Goal: Information Seeking & Learning: Learn about a topic

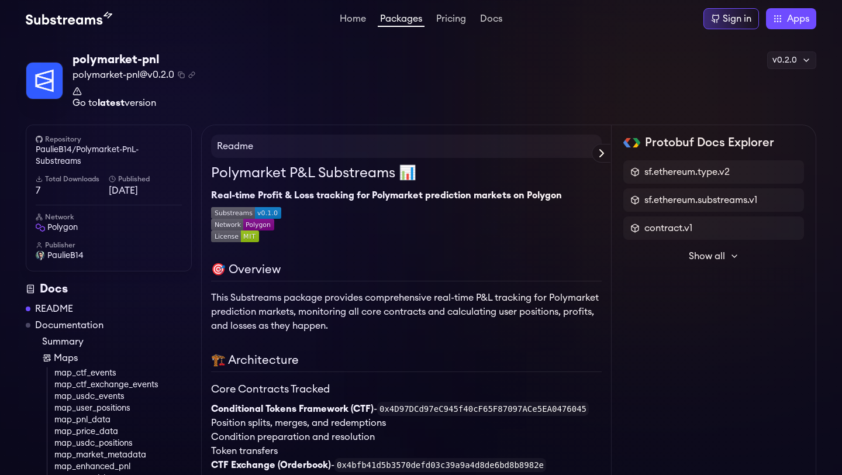
click at [460, 101] on div "polymarket-pnl polymarket-pnl@v0.2.0 Copied! Copied! Go to latest version v0.2.…" at bounding box center [421, 80] width 791 height 59
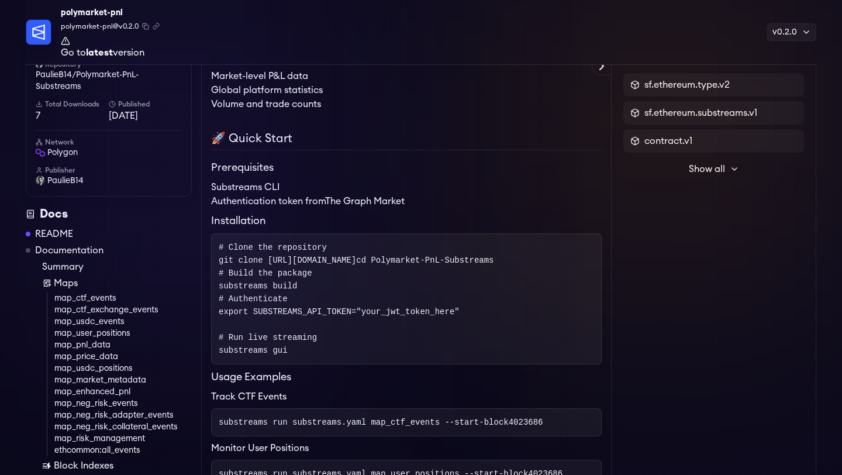
scroll to position [1068, 0]
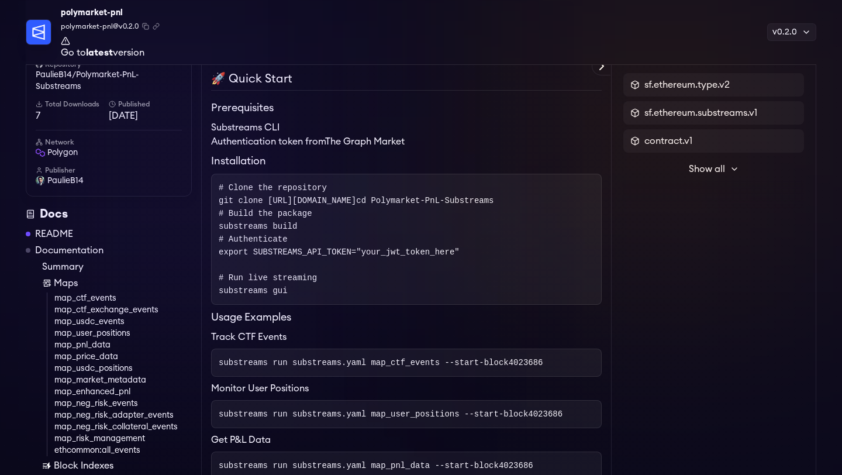
drag, startPoint x: 267, startPoint y: 201, endPoint x: 546, endPoint y: 196, distance: 278.9
click at [356, 198] on span "git clone https://github.com/PaulieB14/Polymarket-PnL-Substreams.git" at bounding box center [287, 200] width 137 height 9
drag, startPoint x: 554, startPoint y: 205, endPoint x: 260, endPoint y: 205, distance: 294.1
click at [261, 204] on pre "# Clone the repository git clone https://github.com/PaulieB14/Polymarket-PnL-Su…" at bounding box center [406, 239] width 391 height 131
click at [260, 205] on span "git clone https://github.com/PaulieB14/Polymarket-PnL-Substreams.git" at bounding box center [287, 200] width 137 height 9
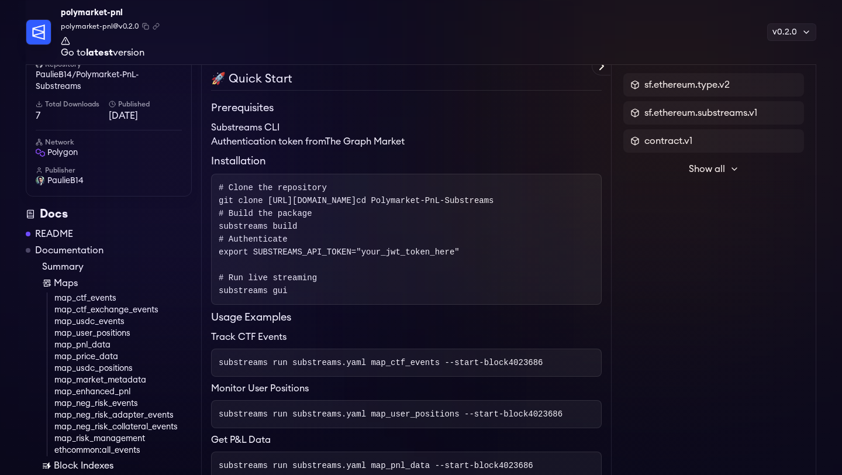
click at [271, 205] on span "git clone https://github.com/PaulieB14/Polymarket-PnL-Substreams.git" at bounding box center [287, 200] width 137 height 9
click at [287, 206] on pre "# Clone the repository git clone https://github.com/PaulieB14/Polymarket-PnL-Su…" at bounding box center [406, 239] width 391 height 131
click at [356, 202] on span "git clone https://github.com/PaulieB14/Polymarket-PnL-Substreams.git" at bounding box center [287, 200] width 137 height 9
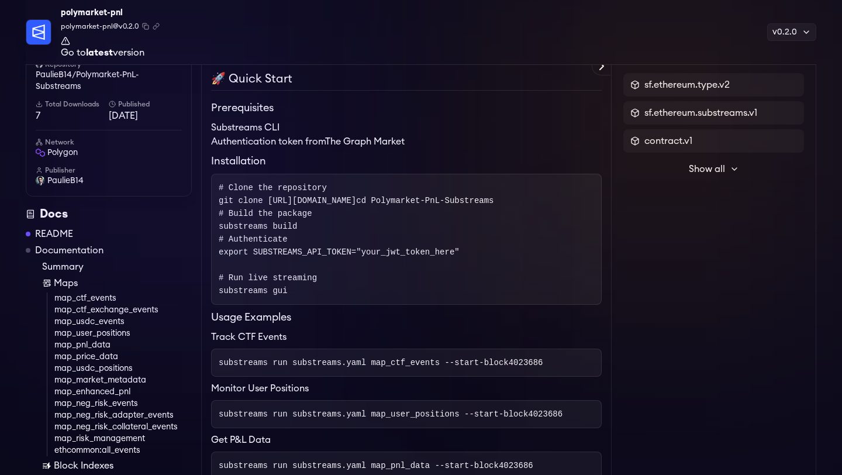
click at [356, 202] on span "git clone https://github.com/PaulieB14/Polymarket-PnL-Substreams.git" at bounding box center [287, 200] width 137 height 9
copy span "PaulieB14"
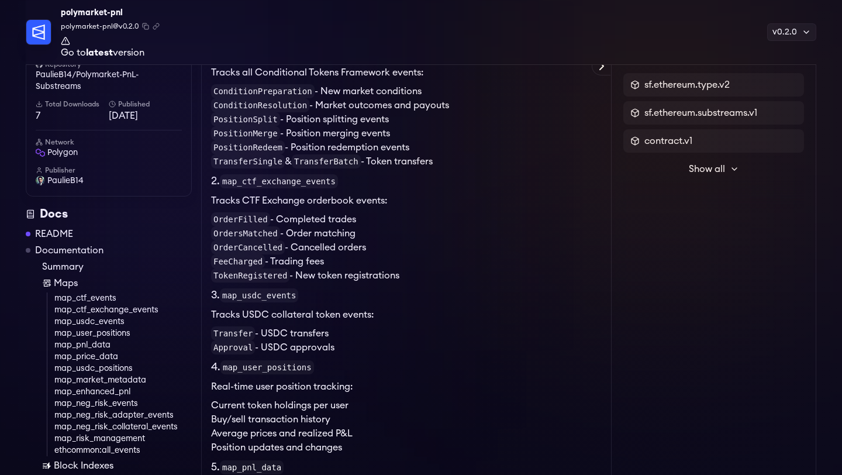
scroll to position [474, 0]
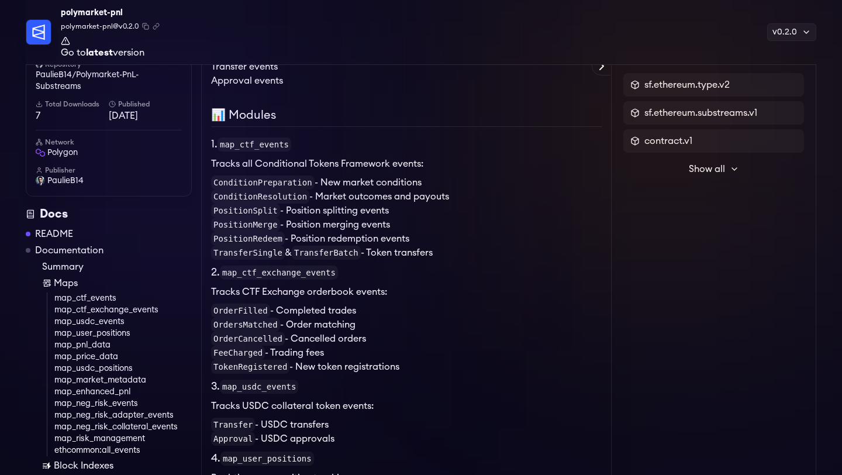
click at [698, 173] on span "Show all" at bounding box center [707, 169] width 36 height 14
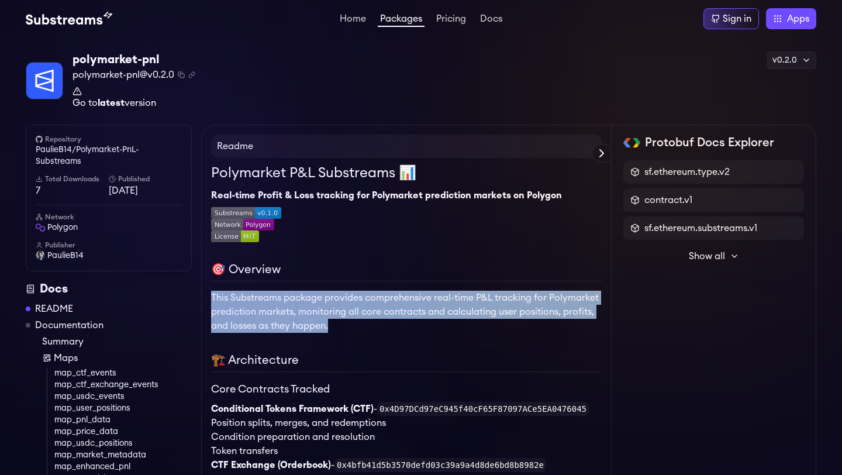
drag, startPoint x: 211, startPoint y: 300, endPoint x: 373, endPoint y: 319, distance: 163.0
click at [374, 319] on p "This Substreams package provides comprehensive real-time P&L tracking for Polym…" at bounding box center [406, 312] width 391 height 42
click at [373, 319] on p "This Substreams package provides comprehensive real-time P&L tracking for Polym…" at bounding box center [406, 312] width 391 height 42
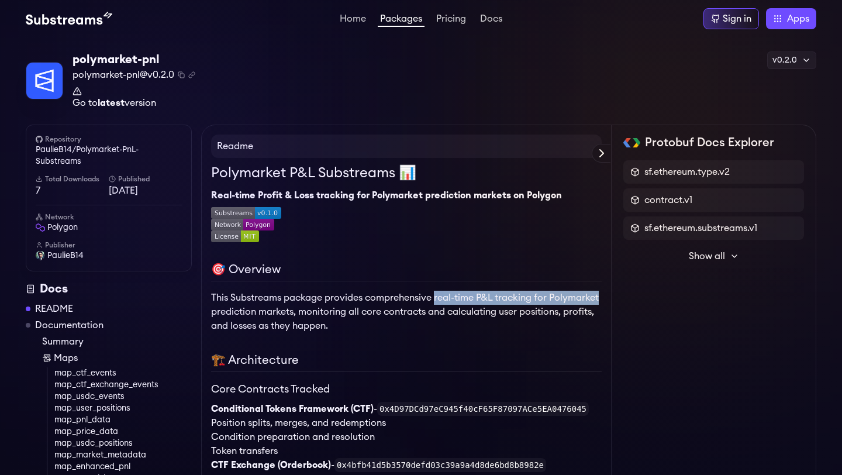
drag, startPoint x: 436, startPoint y: 299, endPoint x: 603, endPoint y: 291, distance: 166.8
copy p "real-time P&L tracking for Polymarket"
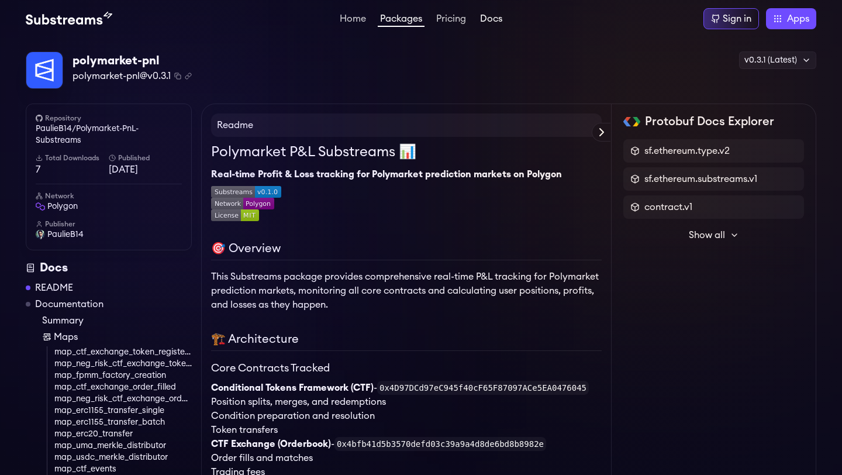
click at [493, 22] on link "Docs" at bounding box center [491, 20] width 27 height 12
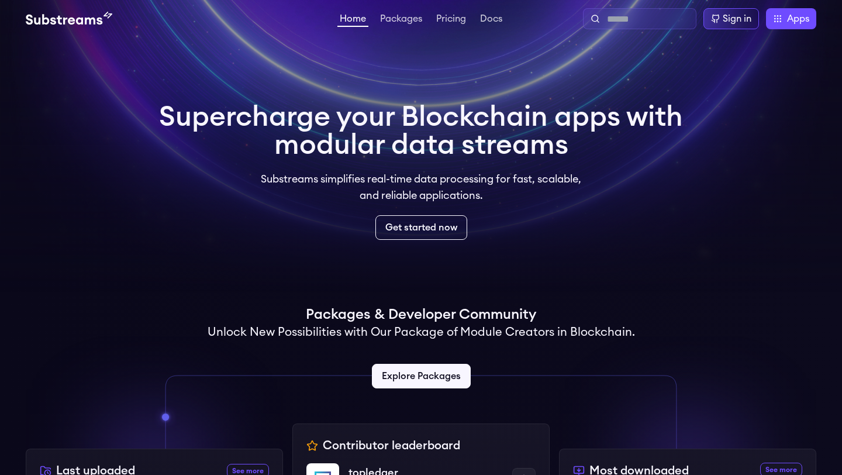
click at [669, 16] on input "text" at bounding box center [649, 19] width 84 height 14
type input "********"
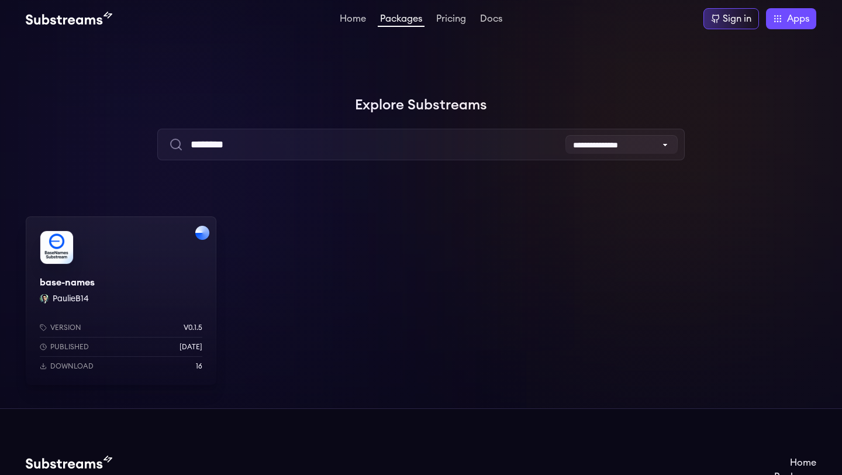
click at [164, 298] on div "base-names PaulieB14 Version v0.1.5 Published 2 months ago Download 16" at bounding box center [121, 300] width 191 height 168
click at [359, 17] on link "Home" at bounding box center [352, 20] width 31 height 12
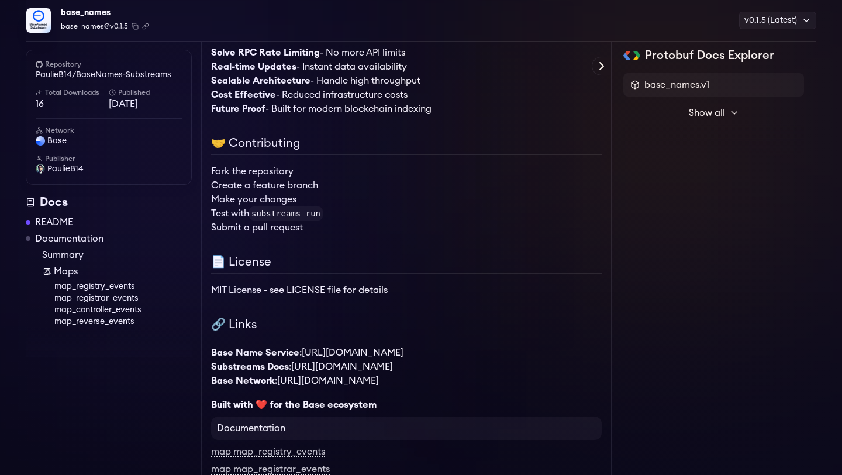
scroll to position [1595, 0]
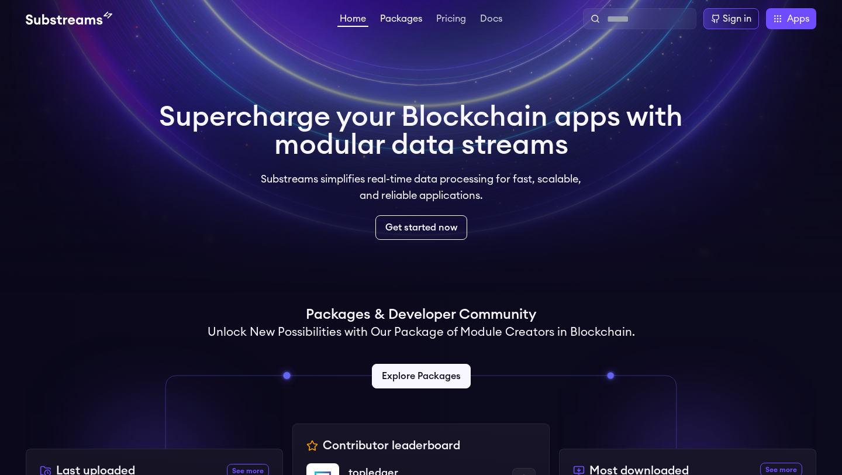
click at [400, 22] on link "Packages" at bounding box center [401, 20] width 47 height 12
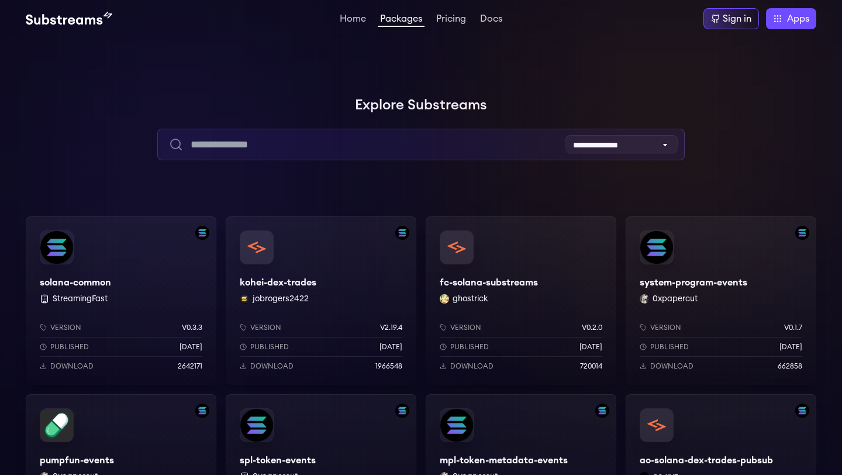
click at [378, 151] on input "text" at bounding box center [420, 145] width 527 height 32
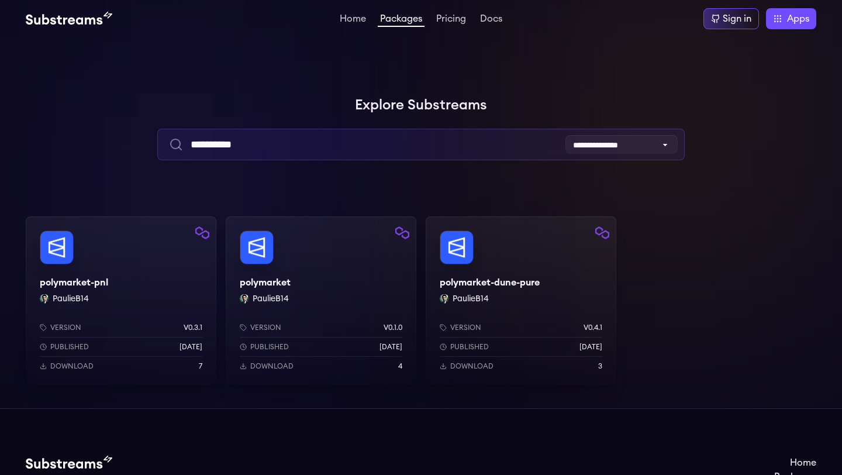
type input "**********"
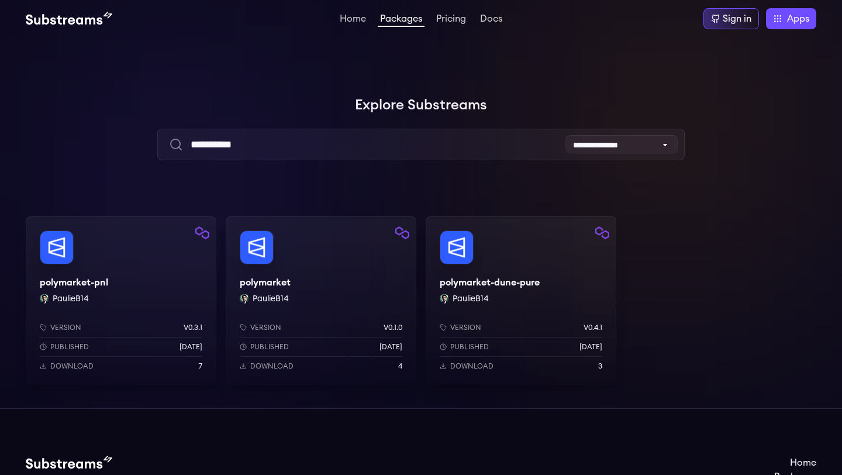
click at [457, 264] on div "polymarket-dune-pure PaulieB14 Version v0.4.1 Published [DATE] Download 3" at bounding box center [521, 300] width 191 height 168
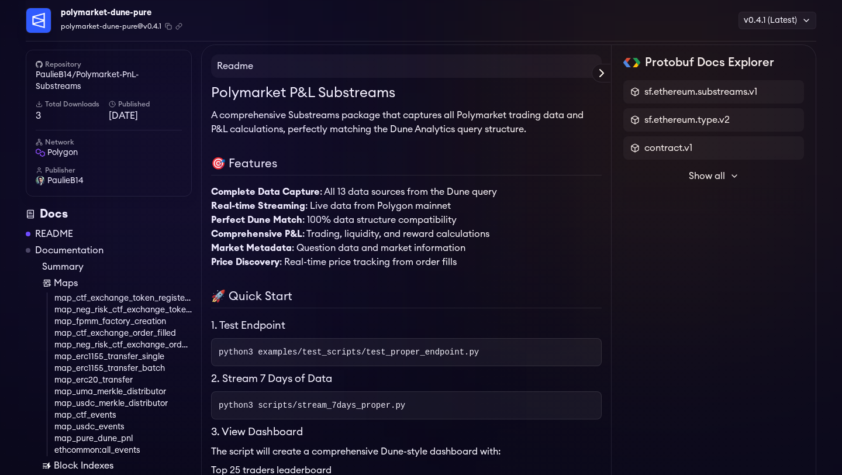
scroll to position [64, 0]
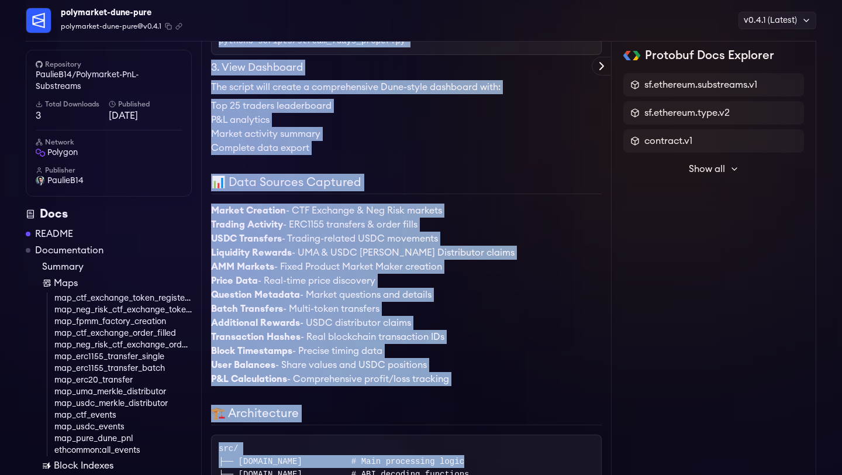
scroll to position [433, 0]
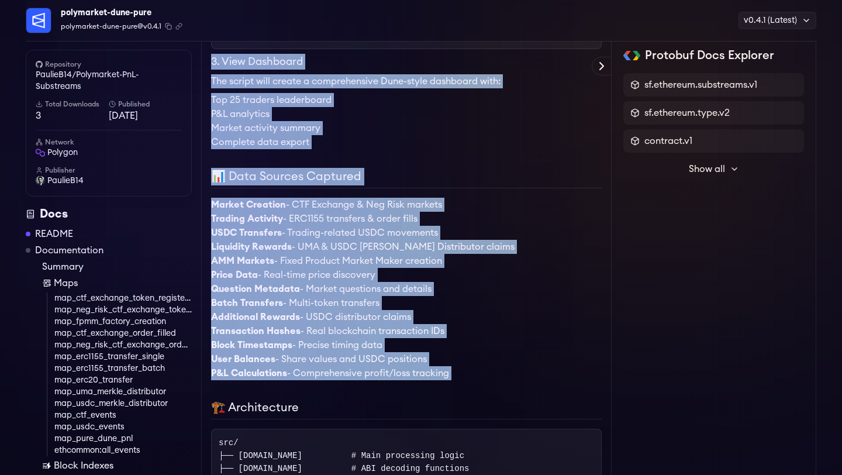
drag, startPoint x: 216, startPoint y: 55, endPoint x: 307, endPoint y: 389, distance: 346.1
click at [307, 389] on div "Readme Polymarket P&L Substreams A comprehensive Substreams package that captur…" at bounding box center [406, 440] width 391 height 1513
copy div "Readme Polymarket P&L Substreams A comprehensive Substreams package that captur…"
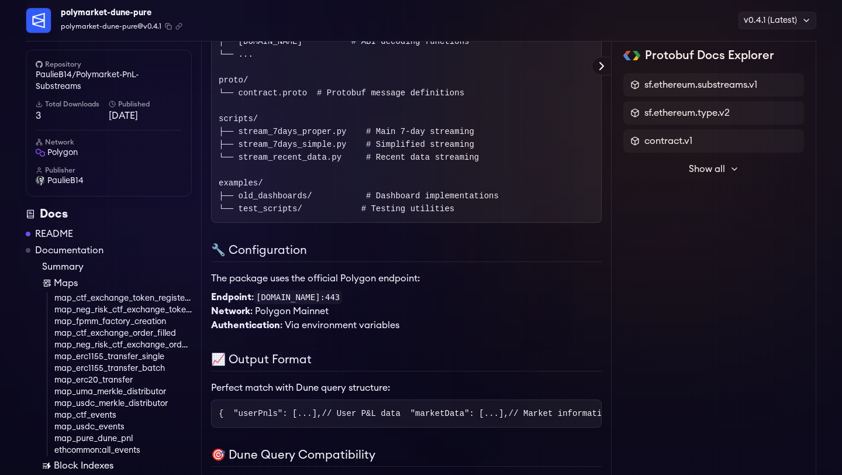
scroll to position [993, 0]
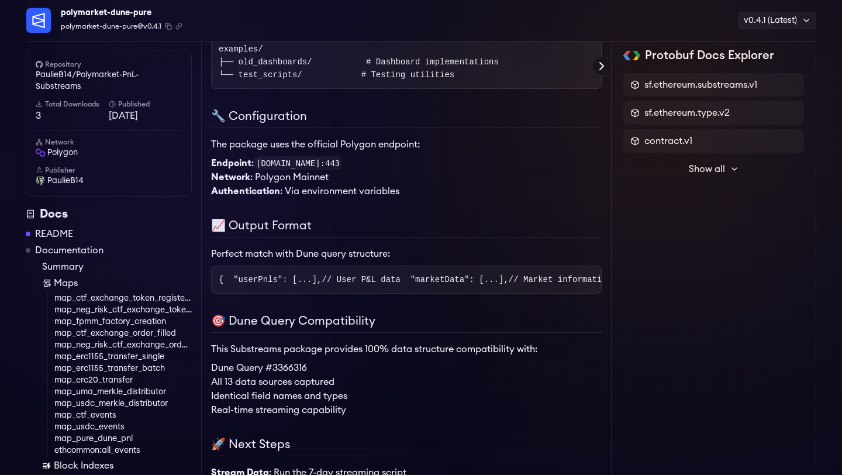
copy div "Readme Polymarket P&L Substreams A comprehensive Substreams package that captur…"
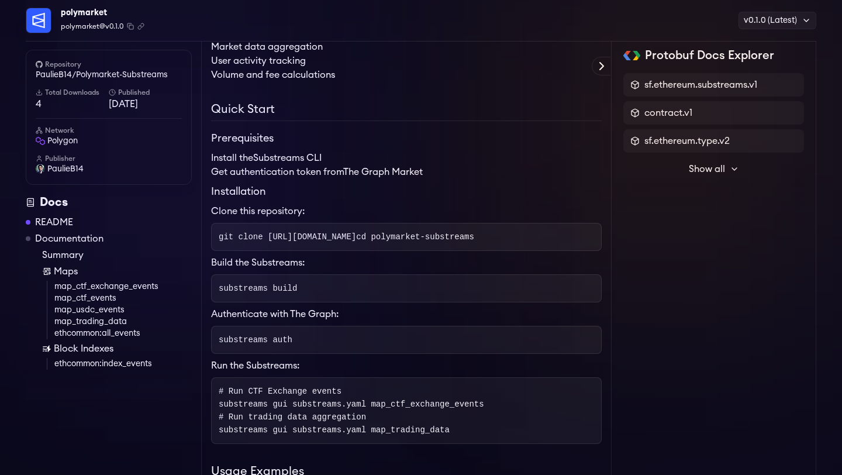
scroll to position [877, 0]
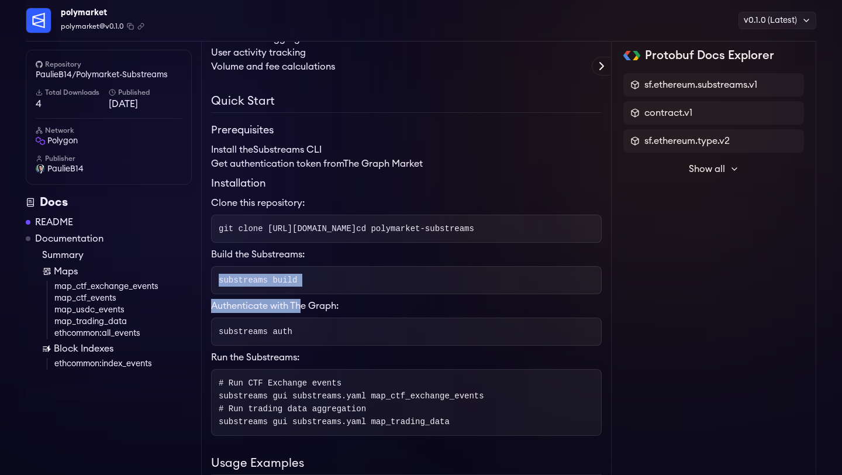
drag, startPoint x: 309, startPoint y: 267, endPoint x: 303, endPoint y: 325, distance: 58.8
click at [367, 163] on link "The Graph Market" at bounding box center [383, 163] width 80 height 9
click at [575, 223] on pre "git clone https://github.com/Polymarket/polymarket-substreams.git cd polymarket…" at bounding box center [406, 229] width 391 height 28
click at [588, 225] on pre "git clone https://github.com/Polymarket/polymarket-substreams.git cd polymarket…" at bounding box center [406, 229] width 391 height 28
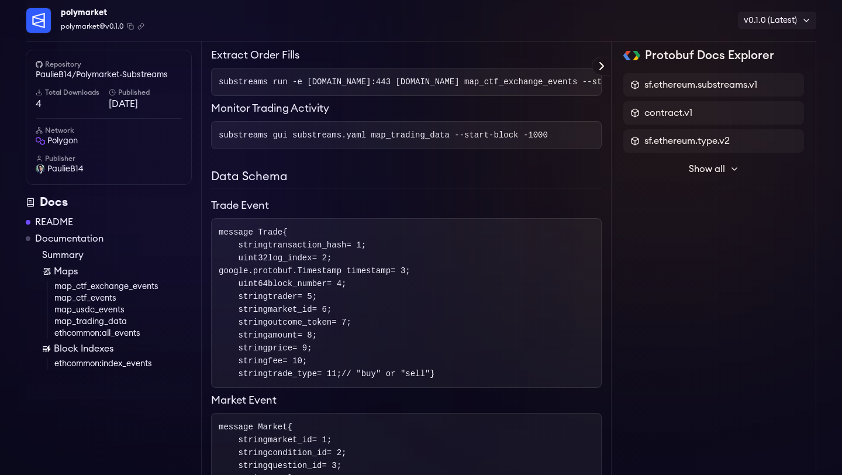
scroll to position [1566, 0]
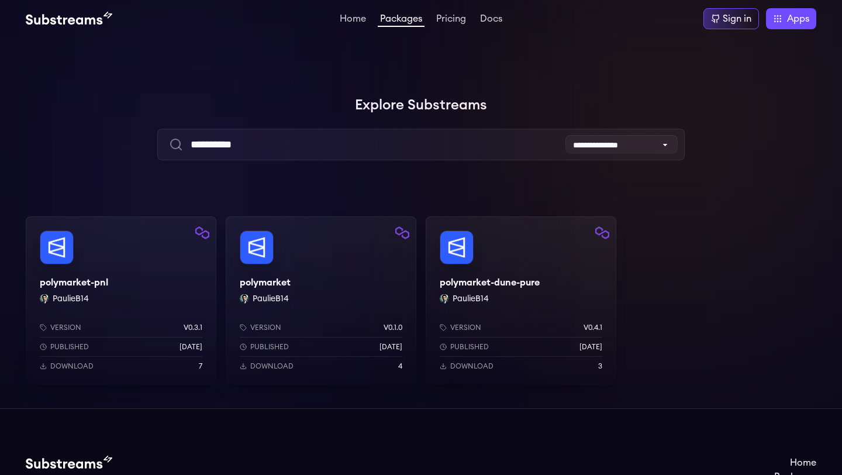
click at [140, 291] on div "polymarket-pnl PaulieB14 Version v0.3.1 Published 1 weeks ago Download 7" at bounding box center [121, 300] width 191 height 168
click at [347, 254] on div "polymarket PaulieB14 Version v0.1.0 Published 1 weeks ago Download 4" at bounding box center [321, 300] width 191 height 168
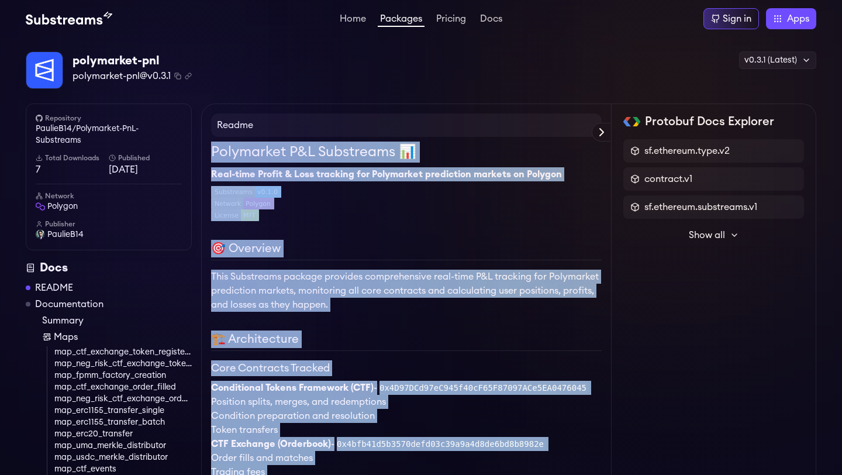
drag, startPoint x: 369, startPoint y: 420, endPoint x: 205, endPoint y: 146, distance: 318.9
copy div "Loremipsum D&S Ametconsec 📊 Adip-elit Seddoe & Temp incididu utl Etdolorema ali…"
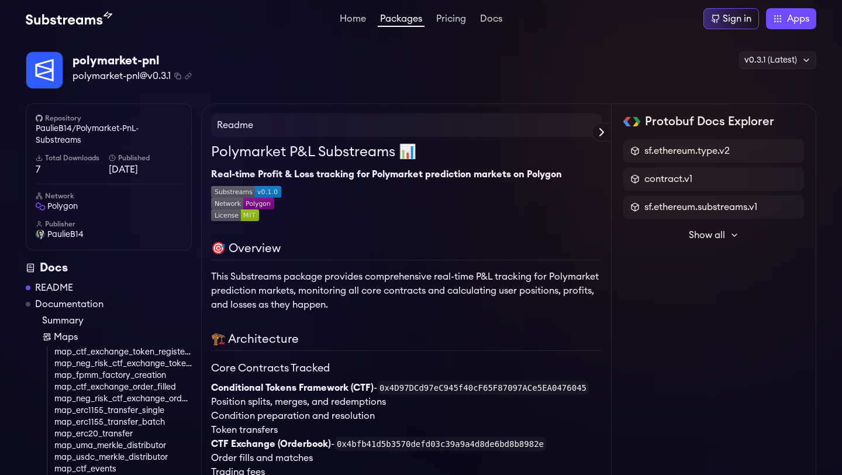
click at [310, 37] on div "Home Packages Pricing Docs Home Packages Pricing Docs Sign in Apps Subgraph Stu…" at bounding box center [421, 18] width 842 height 37
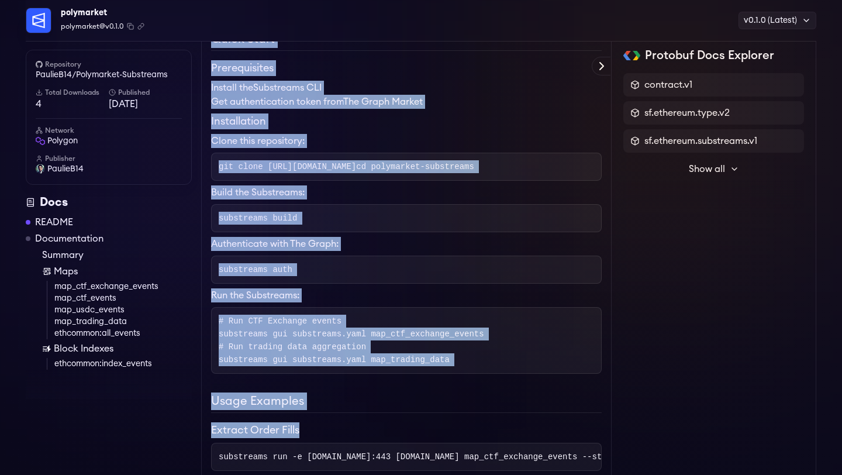
drag, startPoint x: 216, startPoint y: 121, endPoint x: 289, endPoint y: 474, distance: 360.6
click at [289, 474] on div "Readme Polymarket Substreams A high-performance Substreams package for extracti…" at bounding box center [406, 468] width 391 height 2581
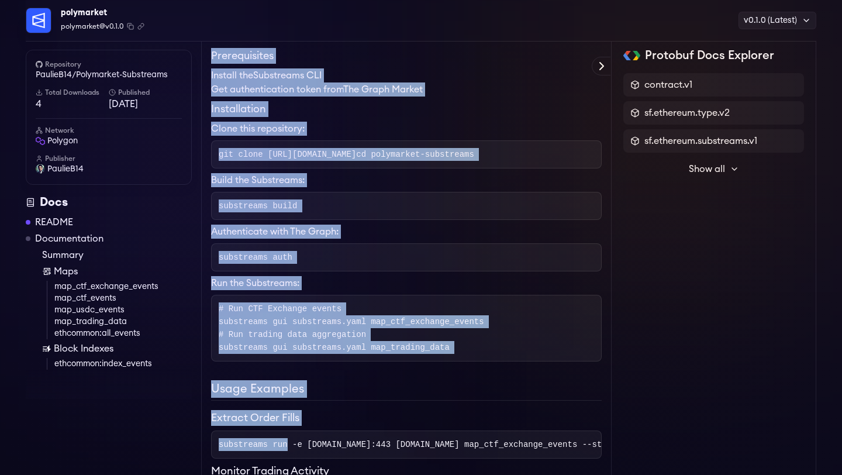
copy div "Readme Polymarket Substreams A high-performance Substreams package for extracti…"
